Goal: Task Accomplishment & Management: Use online tool/utility

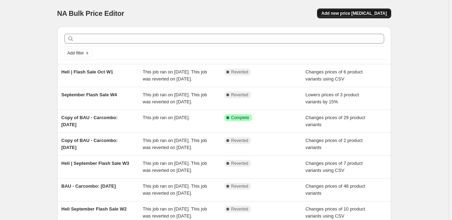
click at [362, 15] on span "Add new price [MEDICAL_DATA]" at bounding box center [353, 14] width 65 height 6
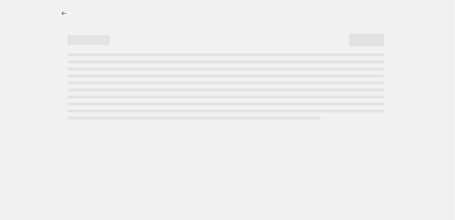
select select "percentage"
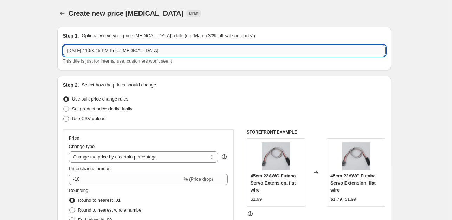
click at [90, 52] on input "[DATE] 11:53:45 PM Price [MEDICAL_DATA]" at bounding box center [224, 50] width 322 height 11
click at [90, 52] on input "Oct 6, 2025, 11:53:45 PM Price change job" at bounding box center [224, 50] width 322 height 11
type input "Columbus Heli | Blade Kits"
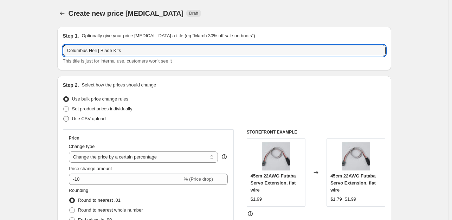
click at [69, 119] on span at bounding box center [66, 119] width 6 height 6
click at [64, 116] on input "Use CSV upload" at bounding box center [63, 116] width 0 height 0
radio input "true"
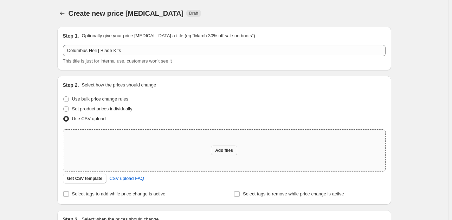
click at [226, 153] on button "Add files" at bounding box center [224, 150] width 26 height 10
type input "C:\fakepath\Columbus Special price-Blade Kits.csv"
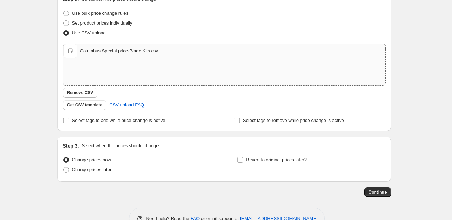
scroll to position [105, 0]
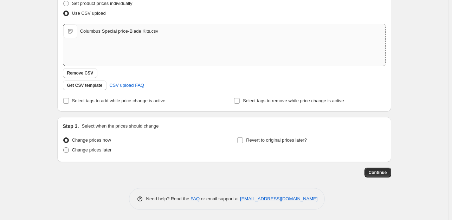
click at [69, 151] on span at bounding box center [66, 150] width 6 height 6
click at [64, 147] on input "Change prices later" at bounding box center [63, 147] width 0 height 0
radio input "true"
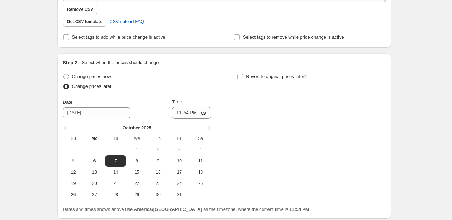
scroll to position [176, 0]
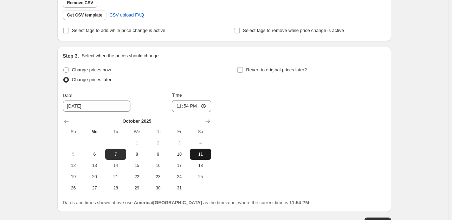
drag, startPoint x: 201, startPoint y: 156, endPoint x: 202, endPoint y: 151, distance: 4.6
click at [202, 156] on span "11" at bounding box center [199, 154] width 15 height 6
type input "10/11/2025"
click at [181, 107] on input "23:54" at bounding box center [191, 106] width 39 height 12
type input "00:00"
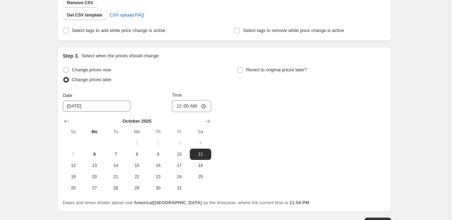
click at [247, 108] on div "Change prices now Change prices later Date 10/11/2025 Time 00:00 October 2025 S…" at bounding box center [224, 129] width 322 height 129
click at [239, 70] on input "Revert to original prices later?" at bounding box center [240, 70] width 6 height 6
checkbox input "true"
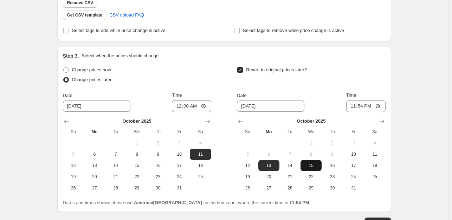
click at [317, 165] on span "15" at bounding box center [310, 166] width 15 height 6
type input "10/15/2025"
click at [354, 107] on input "23:54" at bounding box center [365, 106] width 39 height 12
type input "00:00"
click at [366, 64] on div "Step 3. Select when the prices should change Change prices now Change prices la…" at bounding box center [224, 129] width 322 height 154
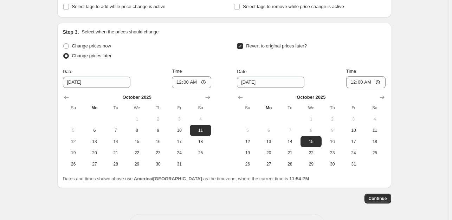
scroll to position [226, 0]
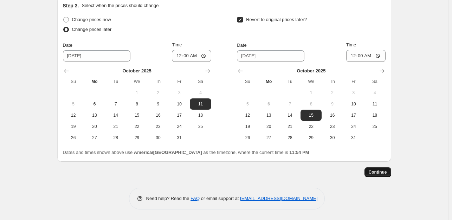
click at [376, 176] on button "Continue" at bounding box center [377, 172] width 27 height 10
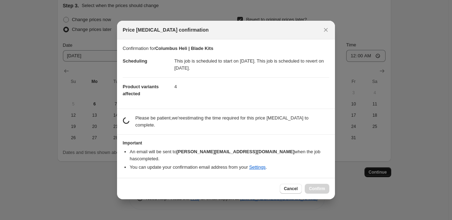
scroll to position [0, 0]
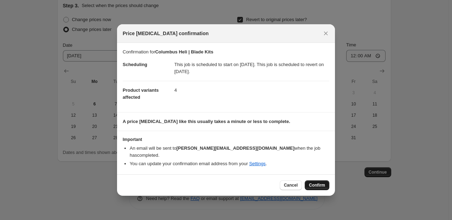
click at [312, 183] on span "Confirm" at bounding box center [317, 185] width 16 height 6
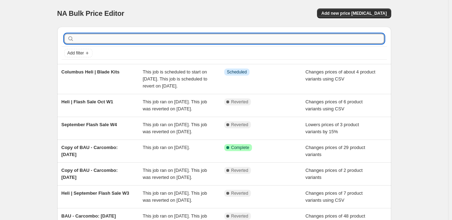
click at [118, 42] on input "text" at bounding box center [230, 39] width 308 height 10
type input "Heli"
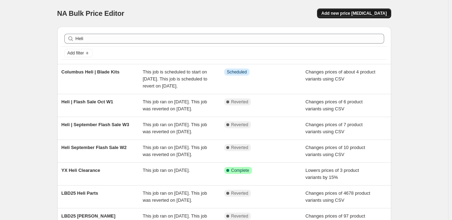
click at [345, 15] on span "Add new price change job" at bounding box center [353, 14] width 65 height 6
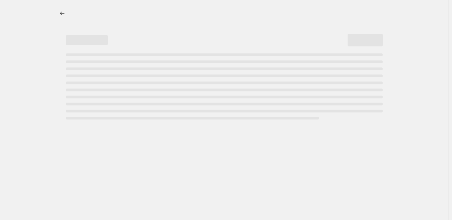
select select "percentage"
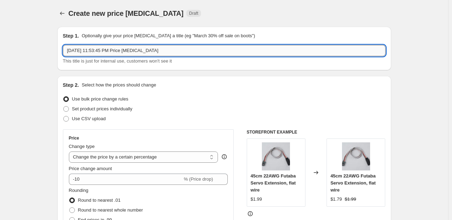
click at [101, 51] on input "Oct 6, 2025, 11:53:45 PM Price change job" at bounding box center [224, 50] width 322 height 11
click at [101, 51] on input "XK Heli" at bounding box center [224, 50] width 322 height 11
type input "XK Heli Kits | Cost + 5%"
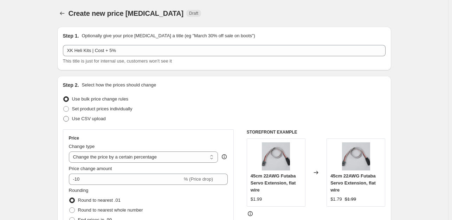
click at [71, 118] on label "Use CSV upload" at bounding box center [84, 119] width 43 height 10
click at [64, 116] on input "Use CSV upload" at bounding box center [63, 116] width 0 height 0
radio input "true"
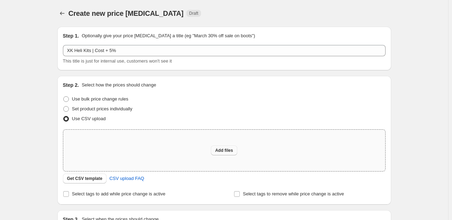
click at [216, 151] on button "Add files" at bounding box center [224, 150] width 26 height 10
type input "C:\fakepath\Special price-XK Kits-Cost plus 5.csv"
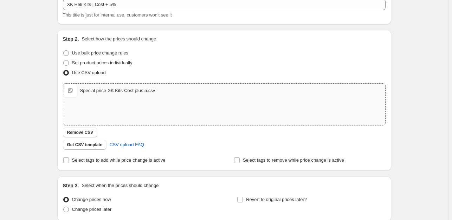
scroll to position [105, 0]
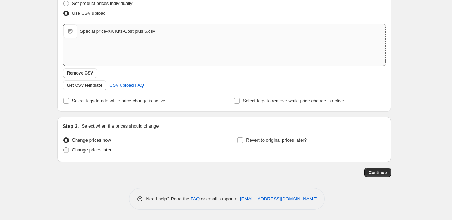
click at [69, 151] on span at bounding box center [66, 150] width 6 height 6
click at [64, 147] on input "Change prices later" at bounding box center [63, 147] width 0 height 0
radio input "true"
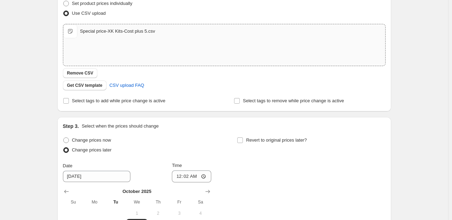
scroll to position [211, 0]
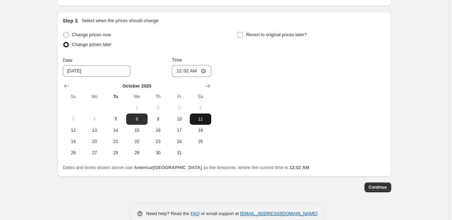
click at [202, 119] on span "11" at bounding box center [199, 119] width 15 height 6
type input "10/11/2025"
click at [187, 72] on input "00:02" at bounding box center [191, 71] width 39 height 12
type input "00:00"
click at [265, 101] on div "Change prices now Change prices later Date 10/11/2025 Time 00:00 October 2025 S…" at bounding box center [224, 94] width 322 height 129
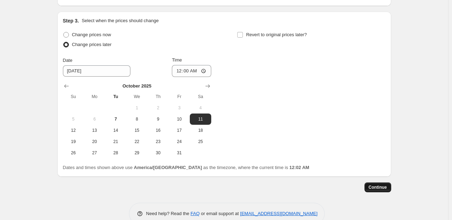
click at [374, 188] on span "Continue" at bounding box center [377, 187] width 18 height 6
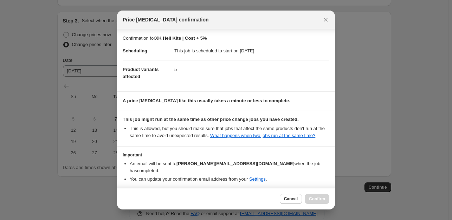
scroll to position [22, 0]
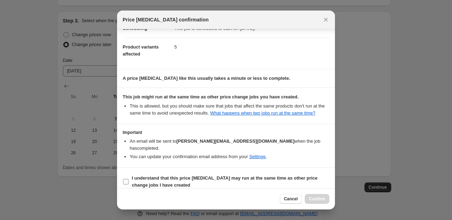
click at [125, 179] on input "I understand that this price change job may run at the same time as other price…" at bounding box center [126, 182] width 6 height 6
checkbox input "true"
click at [311, 198] on span "Confirm" at bounding box center [317, 199] width 16 height 6
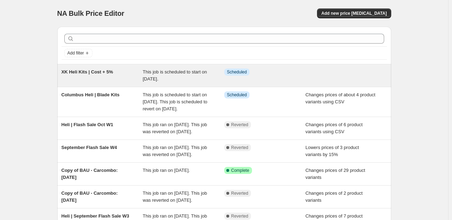
click at [78, 72] on span "XK Heli Kits | Cost + 5%" at bounding box center [87, 71] width 52 height 5
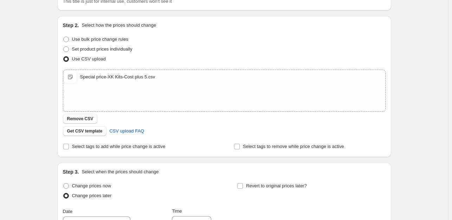
scroll to position [105, 0]
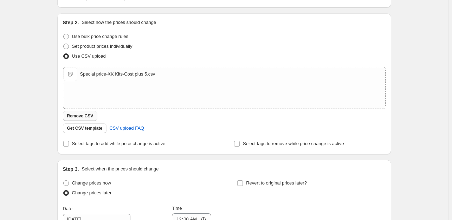
click at [87, 118] on span "Remove CSV" at bounding box center [80, 116] width 26 height 6
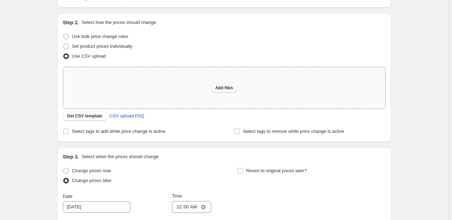
click at [222, 92] on button "Add files" at bounding box center [224, 88] width 26 height 10
type input "C:\fakepath\Special price-XK Kits-Cost plus 5.csv"
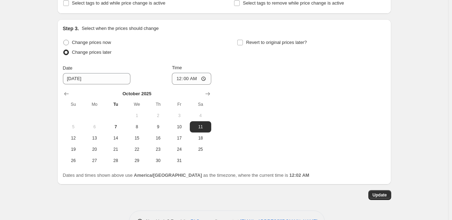
scroll to position [140, 0]
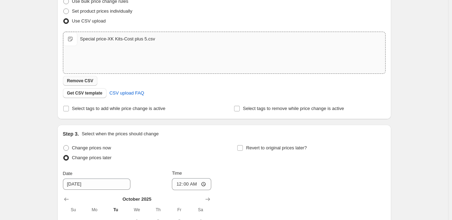
click at [84, 82] on span "Remove CSV" at bounding box center [80, 81] width 26 height 6
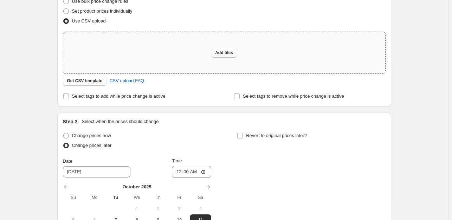
click at [229, 55] on span "Add files" at bounding box center [224, 53] width 18 height 6
type input "C:\fakepath\Special price-XK Kits-Cost plus 5.csv"
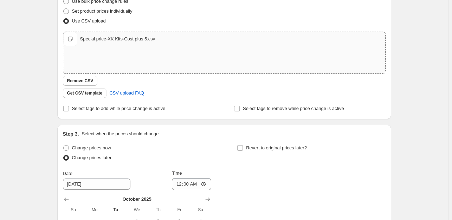
scroll to position [268, 0]
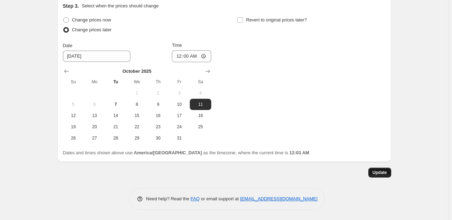
click at [379, 176] on button "Update" at bounding box center [379, 173] width 23 height 10
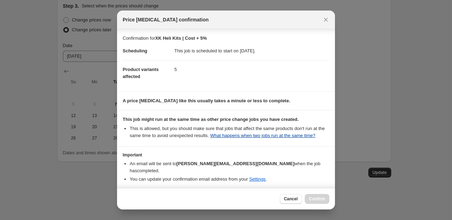
scroll to position [22, 0]
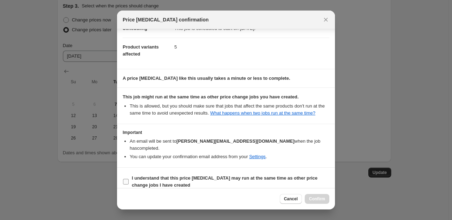
click at [128, 179] on input "I understand that this price change job may run at the same time as other price…" at bounding box center [126, 182] width 6 height 6
checkbox input "true"
click at [307, 197] on button "Confirm" at bounding box center [316, 199] width 25 height 10
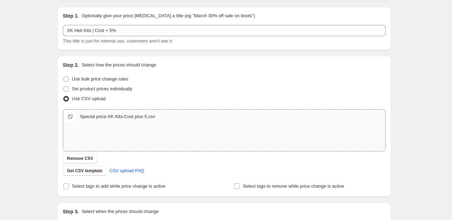
scroll to position [0, 0]
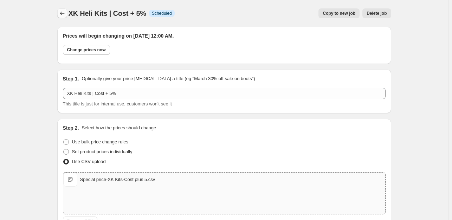
click at [65, 13] on icon "Price change jobs" at bounding box center [62, 13] width 7 height 7
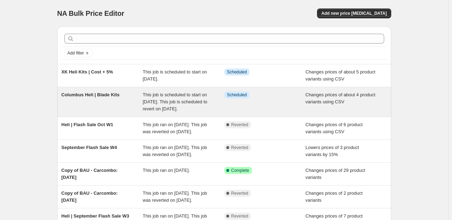
click at [103, 94] on span "Columbus Heli | Blade Kits" at bounding box center [90, 94] width 58 height 5
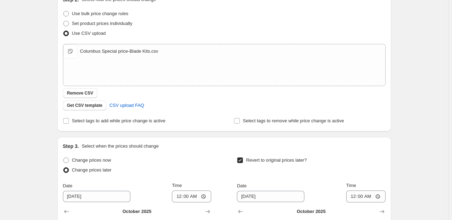
scroll to position [140, 0]
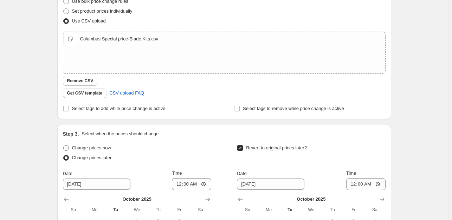
click at [67, 149] on span at bounding box center [66, 148] width 6 height 6
click at [64, 145] on input "Change prices now" at bounding box center [63, 145] width 0 height 0
radio input "true"
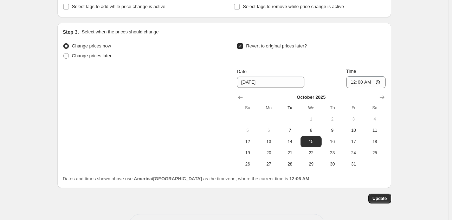
scroll to position [246, 0]
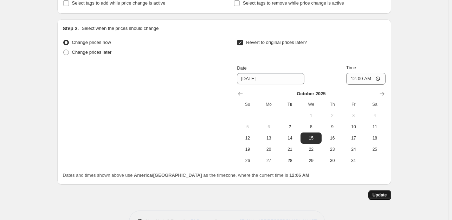
click at [376, 195] on span "Update" at bounding box center [379, 195] width 14 height 6
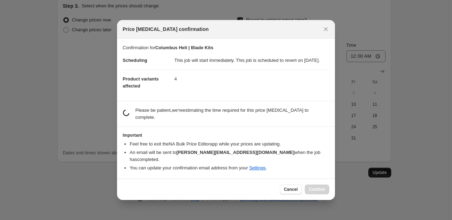
scroll to position [0, 0]
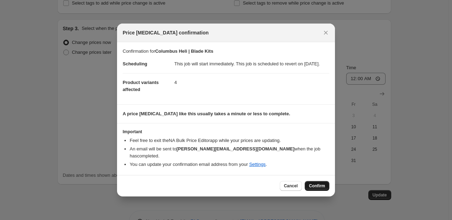
click at [324, 184] on span "Confirm" at bounding box center [317, 186] width 16 height 6
